Goal: Register for event/course

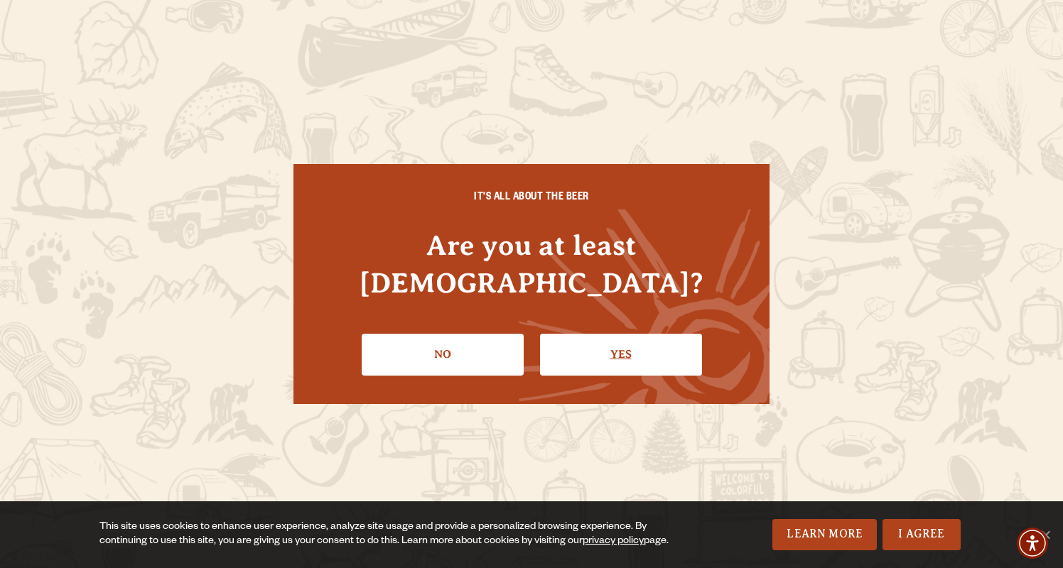
click at [610, 335] on link "Yes" at bounding box center [621, 354] width 162 height 41
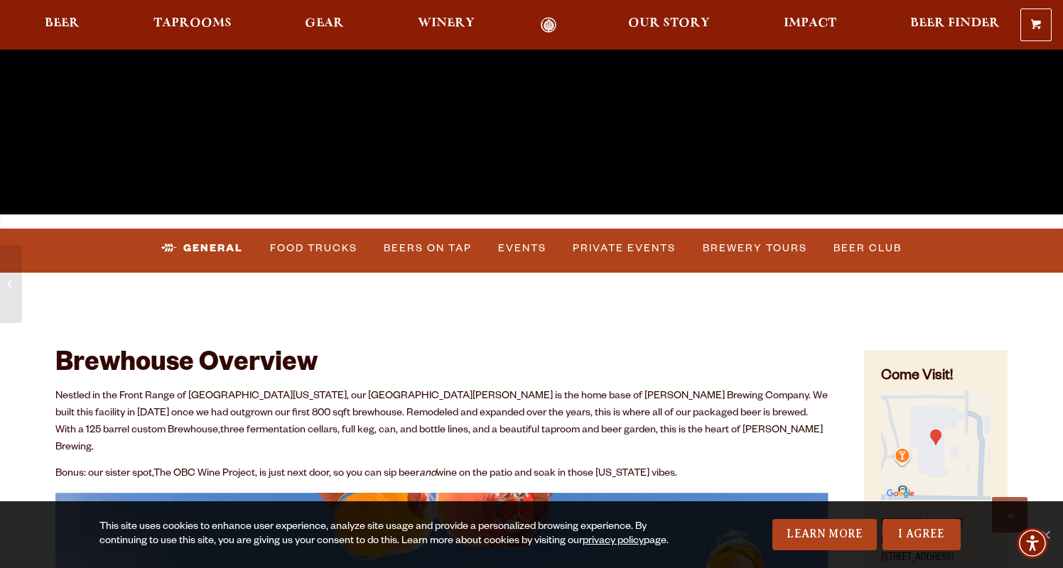
scroll to position [381, 0]
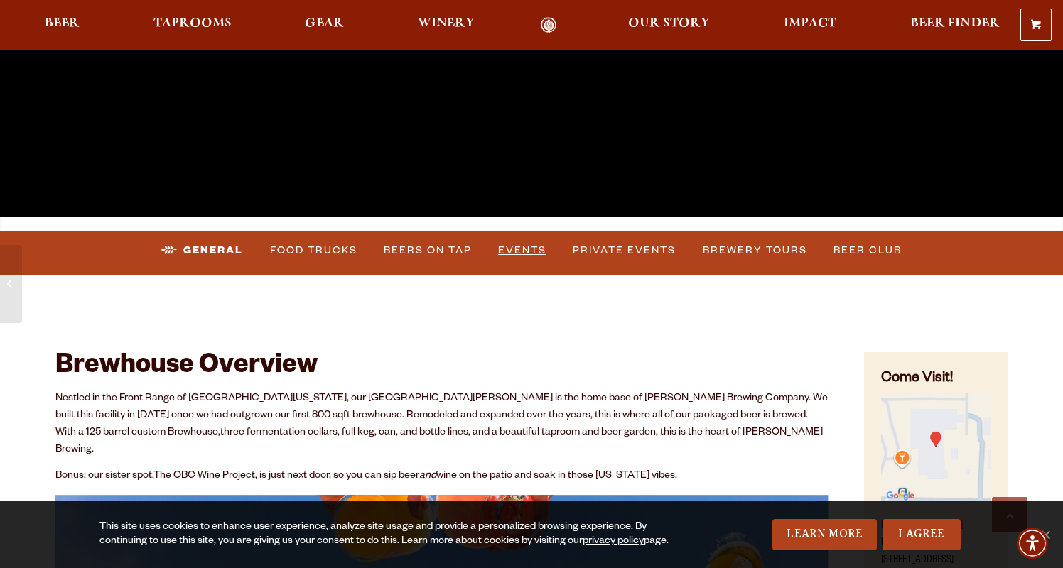
click at [535, 247] on link "Events" at bounding box center [522, 250] width 60 height 33
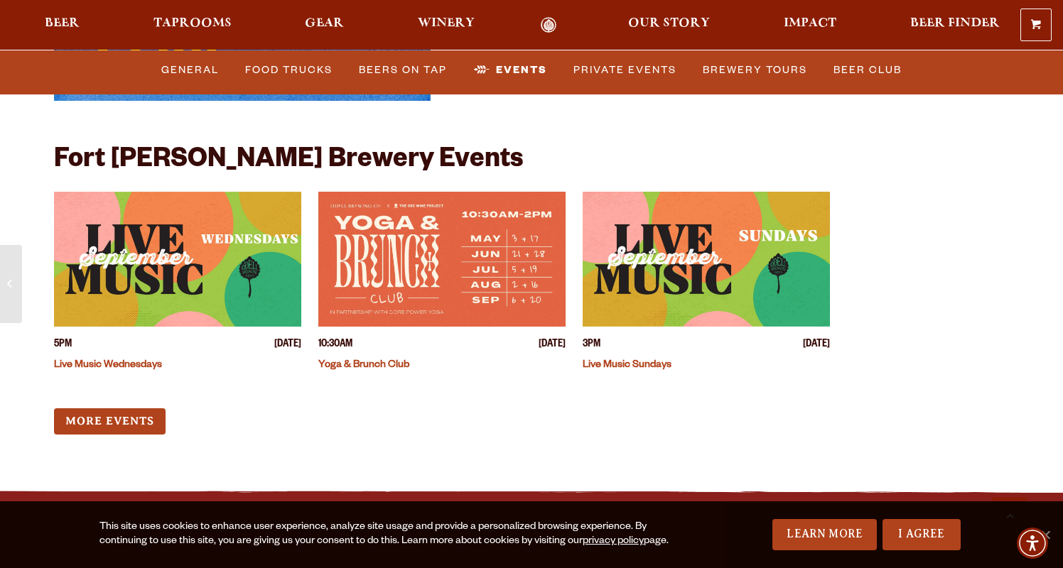
scroll to position [5488, 0]
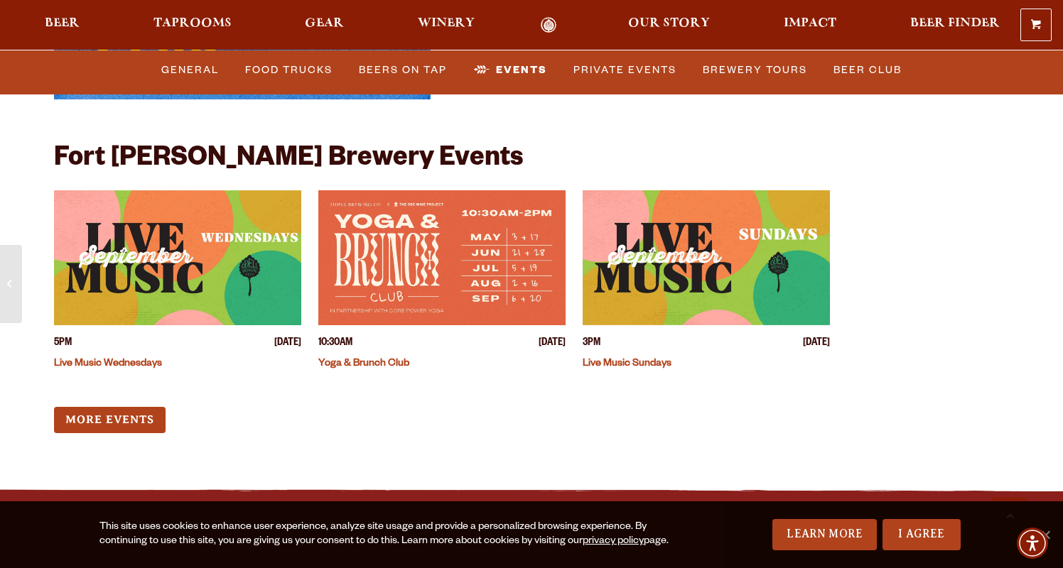
click at [725, 278] on img "View event details" at bounding box center [705, 257] width 247 height 135
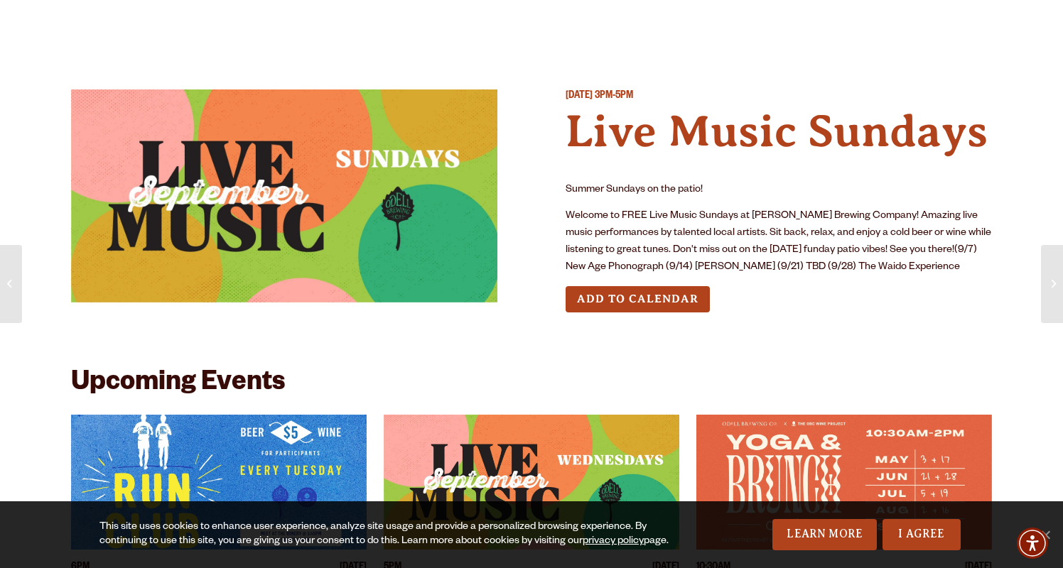
click at [636, 313] on button "Add to Calendar" at bounding box center [637, 299] width 144 height 26
click at [647, 313] on button "Add to Calendar" at bounding box center [637, 299] width 144 height 26
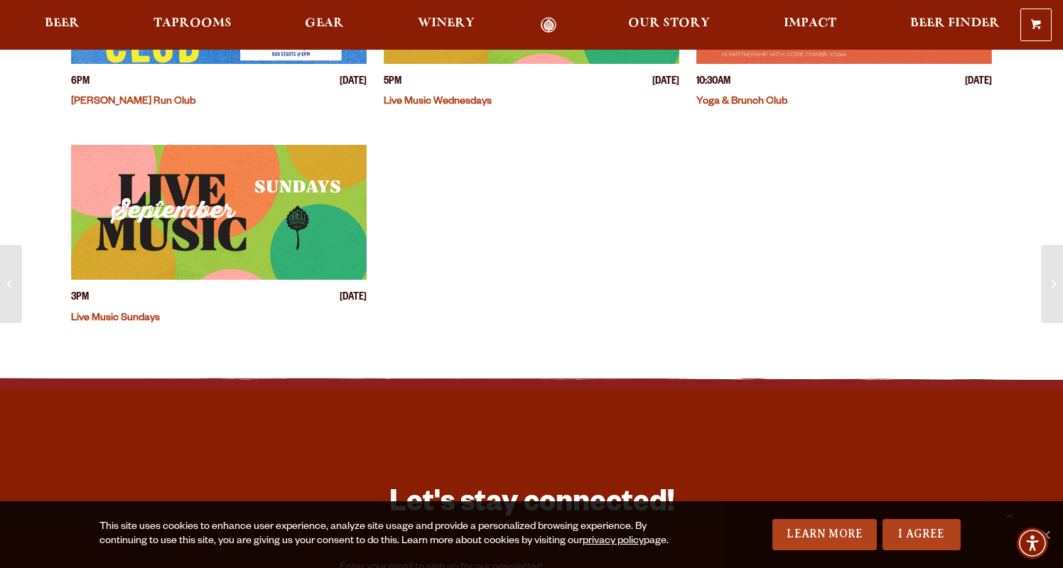
scroll to position [494, 0]
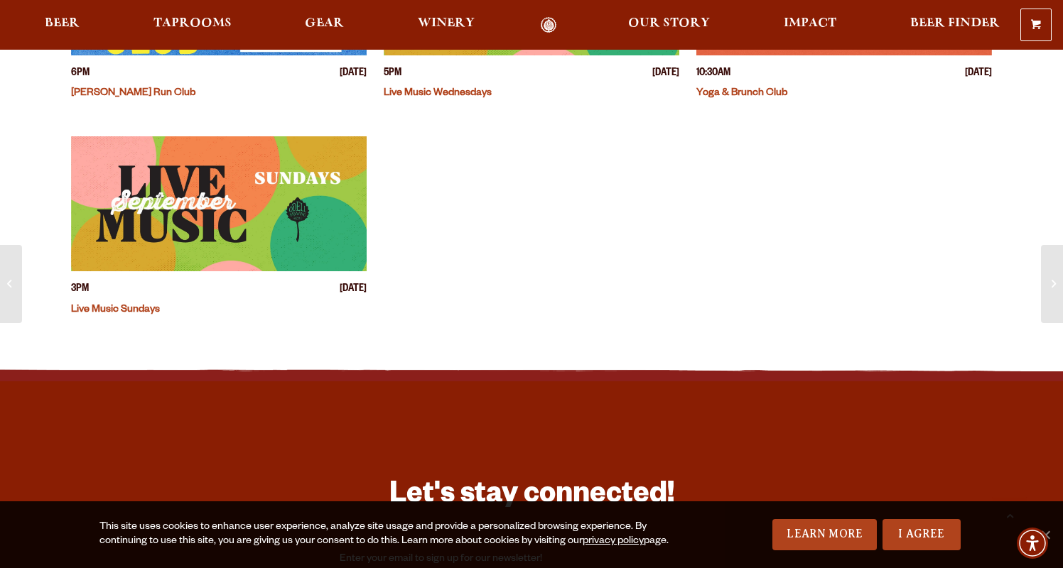
click at [220, 271] on img "View event details" at bounding box center [218, 203] width 295 height 135
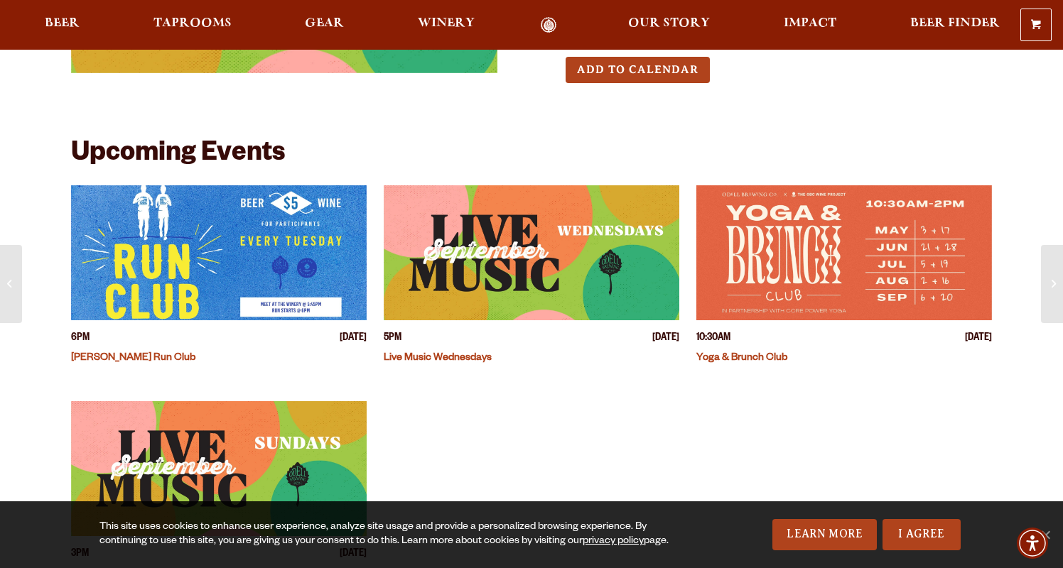
scroll to position [198, 0]
